Goal: Check status: Check status

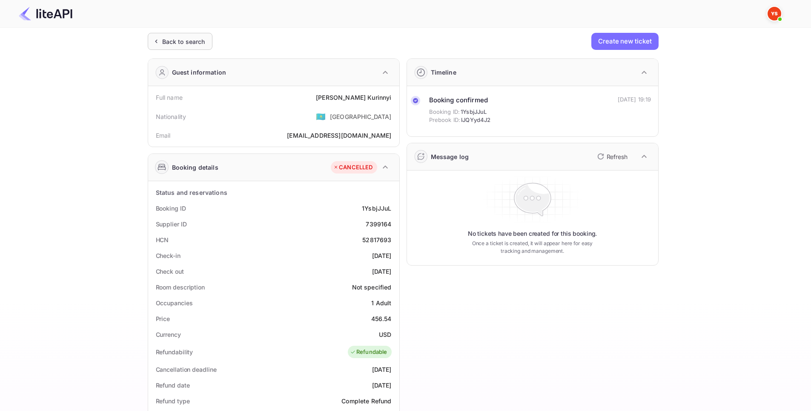
click at [184, 42] on div "Back to search" at bounding box center [183, 41] width 43 height 9
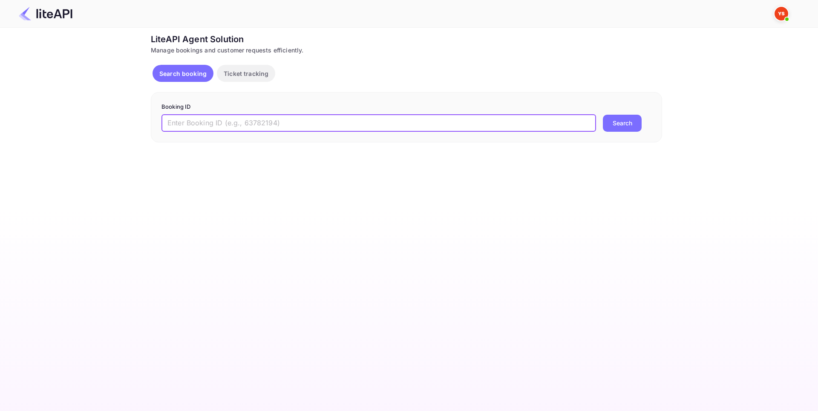
paste input "8680977"
type input "8680977"
click at [630, 126] on button "Search" at bounding box center [622, 123] width 39 height 17
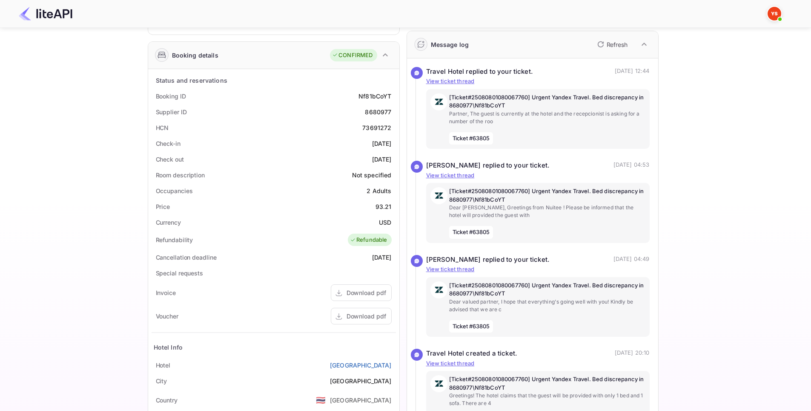
scroll to position [81, 0]
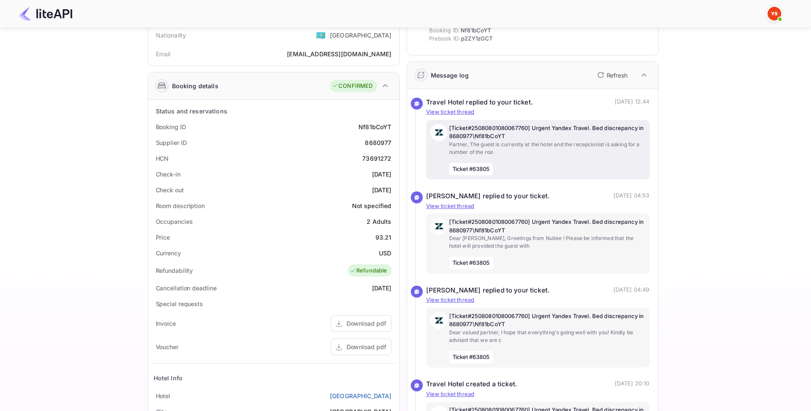
click at [589, 155] on p "Partner, The guest is currently at the hotel and the recepcionist is asking for…" at bounding box center [547, 148] width 196 height 15
